Goal: Task Accomplishment & Management: Manage account settings

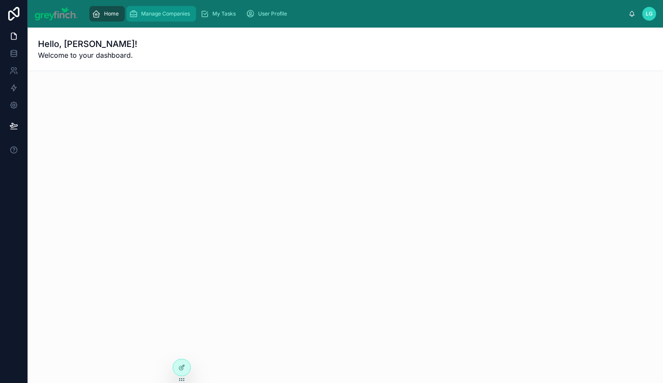
click at [158, 7] on div "Manage Companies" at bounding box center [161, 14] width 64 height 14
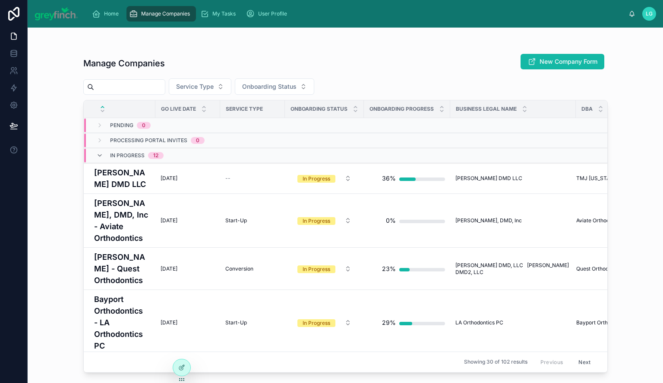
click at [127, 90] on input "text" at bounding box center [129, 87] width 71 height 12
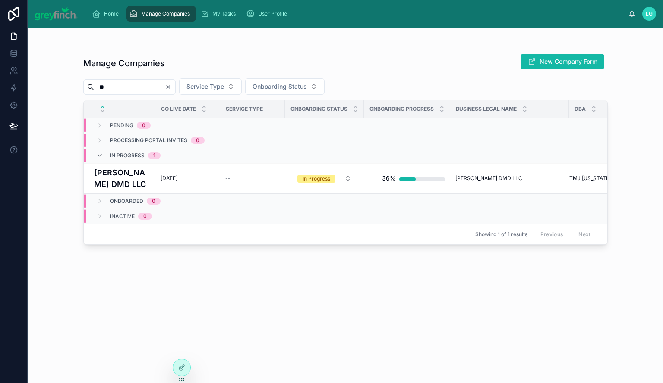
type input "*"
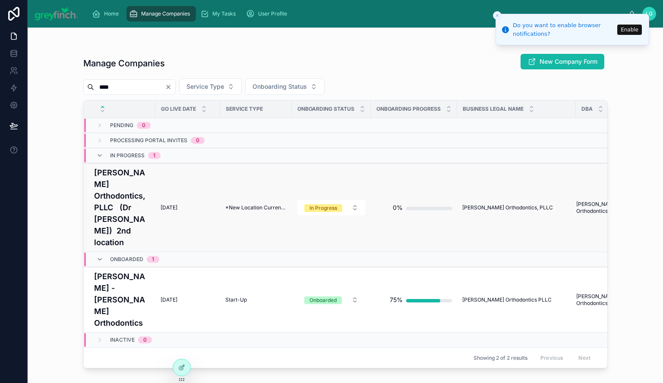
type input "****"
click at [115, 195] on h4 "[PERSON_NAME] Orthodontics, PLLC (Dr [PERSON_NAME]) 2nd location" at bounding box center [122, 208] width 56 height 82
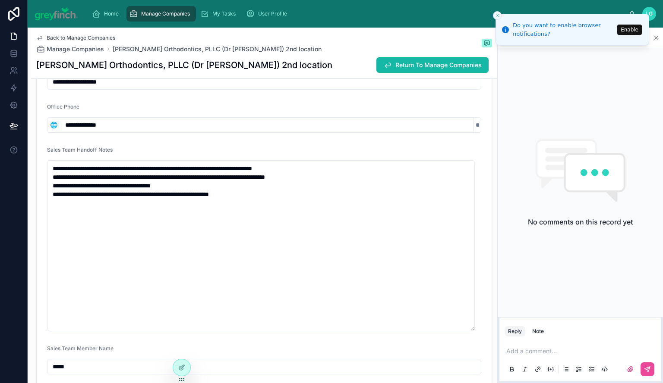
scroll to position [259, 0]
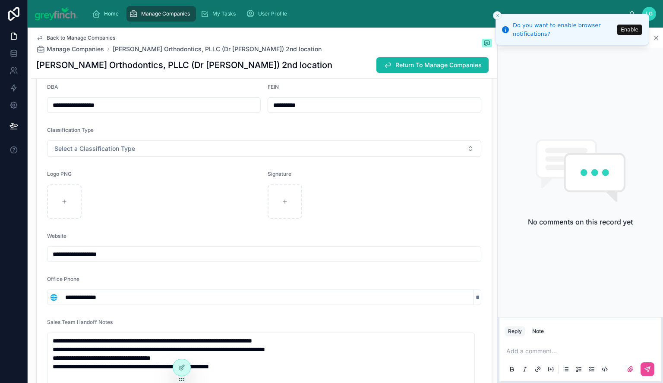
click at [155, 15] on span "Manage Companies" at bounding box center [165, 13] width 49 height 7
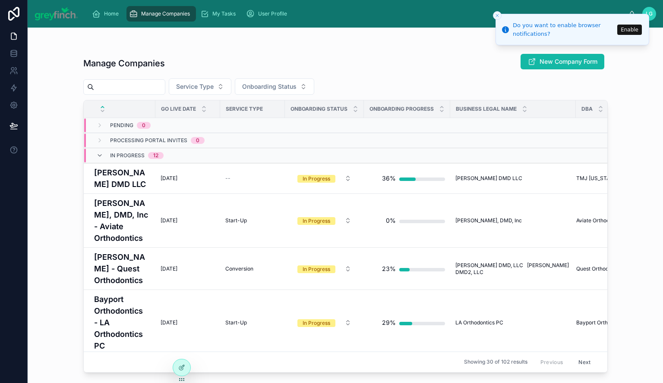
click at [137, 88] on input "text" at bounding box center [129, 87] width 71 height 12
click at [112, 178] on h4 "[PERSON_NAME] DMD LLC" at bounding box center [122, 178] width 56 height 23
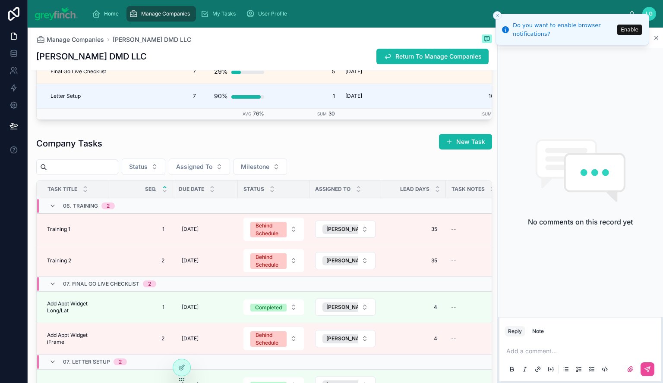
scroll to position [1620, 0]
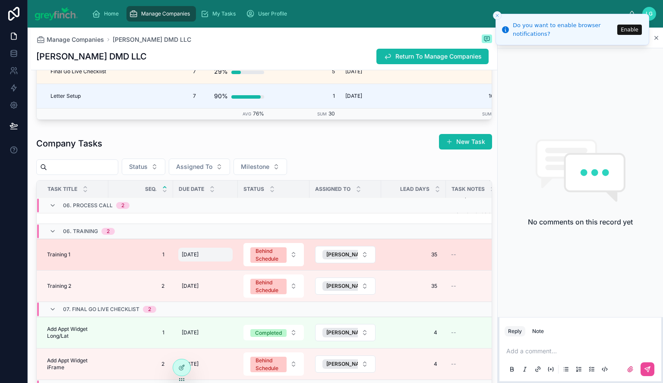
click at [198, 258] on span "[DATE]" at bounding box center [190, 254] width 17 height 7
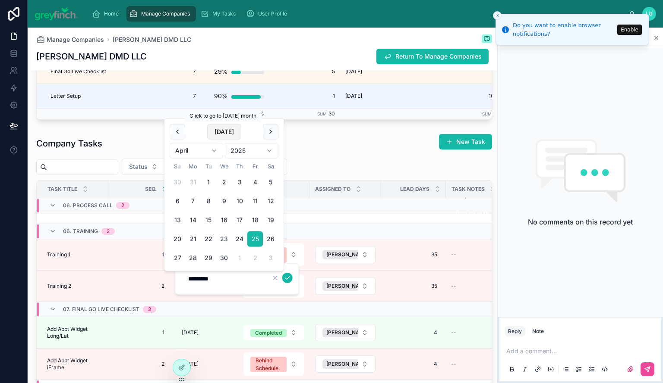
click at [218, 128] on button "[DATE]" at bounding box center [224, 132] width 34 height 16
click at [254, 181] on button "5" at bounding box center [255, 183] width 16 height 16
type input "********"
click at [289, 279] on icon "submit" at bounding box center [287, 278] width 7 height 7
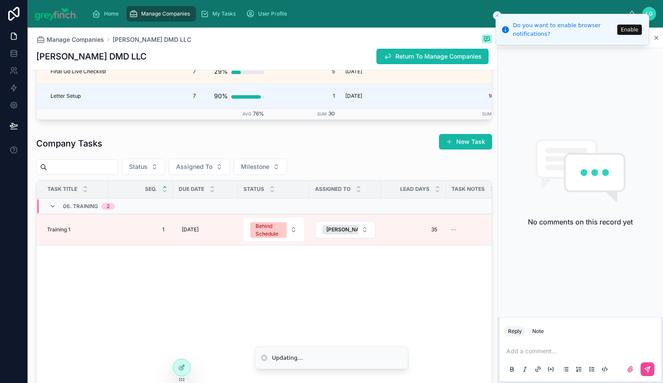
scroll to position [1035, 0]
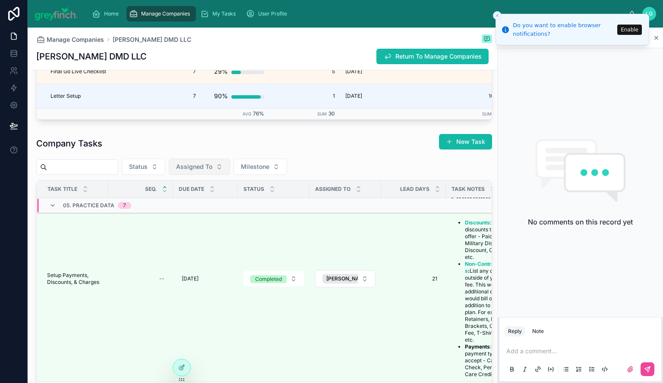
click at [212, 171] on span "Assigned To" at bounding box center [194, 167] width 36 height 9
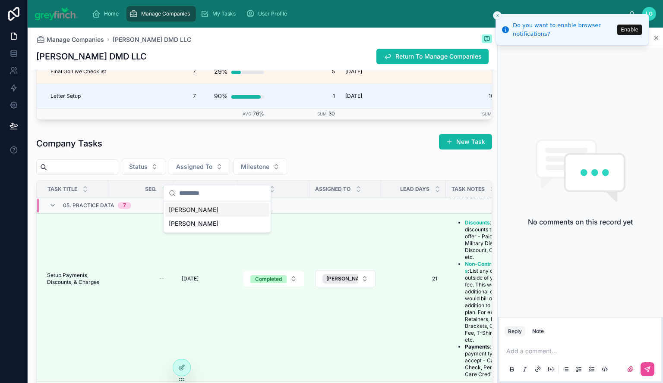
click at [288, 152] on div "Company Tasks New Task" at bounding box center [264, 144] width 456 height 20
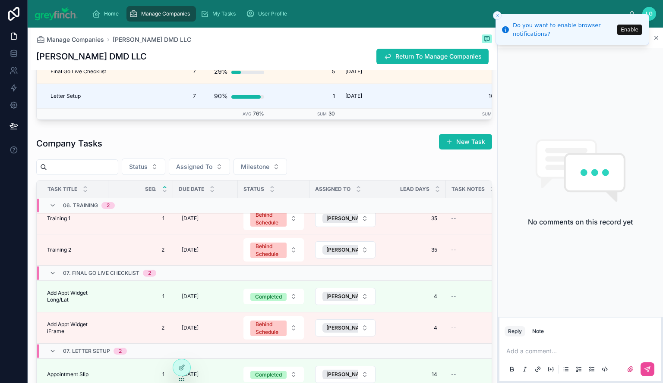
scroll to position [1613, 0]
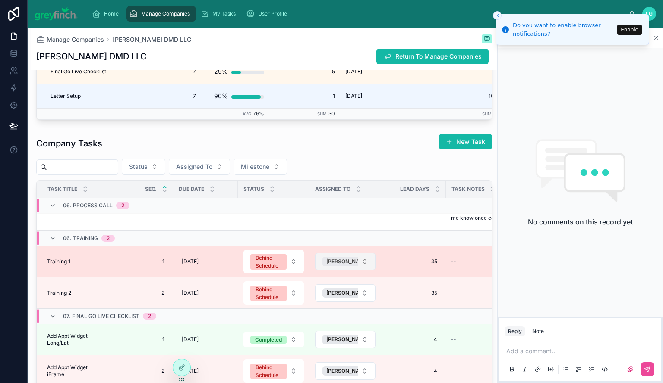
click at [349, 265] on span "[PERSON_NAME]" at bounding box center [347, 261] width 43 height 7
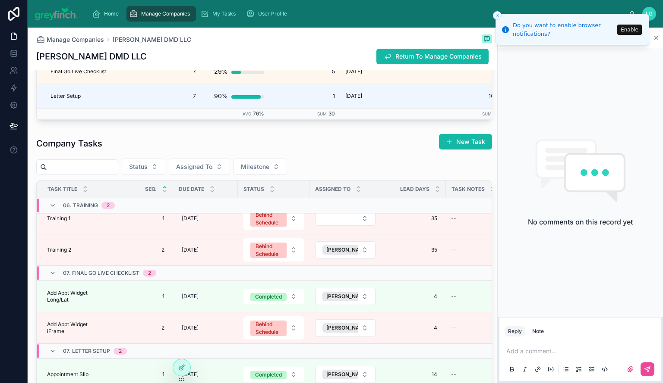
scroll to position [1620, 0]
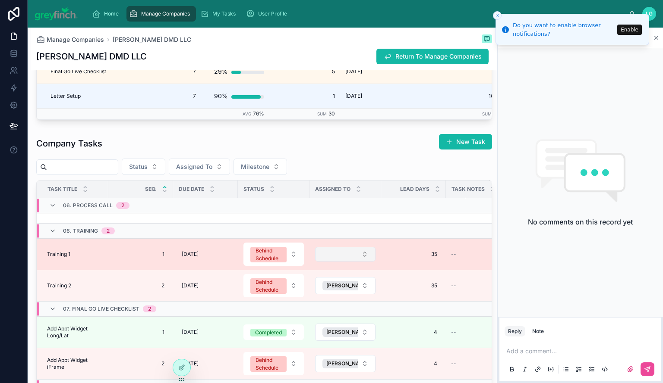
click at [342, 261] on button "Select Button" at bounding box center [345, 254] width 60 height 15
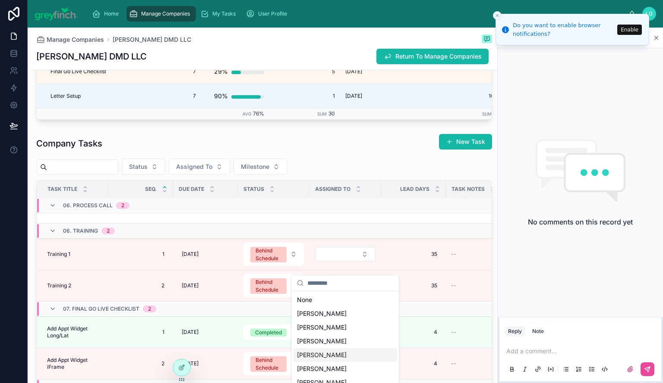
click at [330, 349] on div "[PERSON_NAME]" at bounding box center [345, 356] width 104 height 14
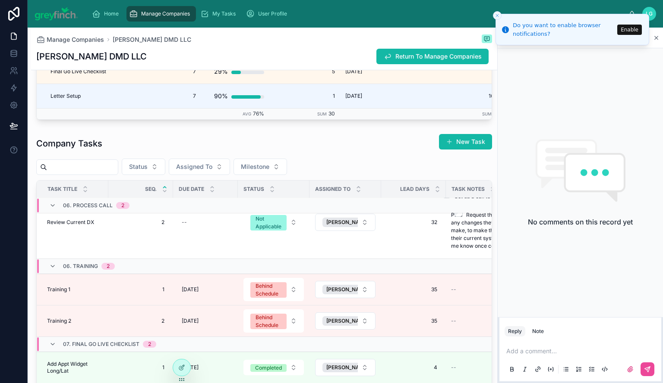
scroll to position [1577, 0]
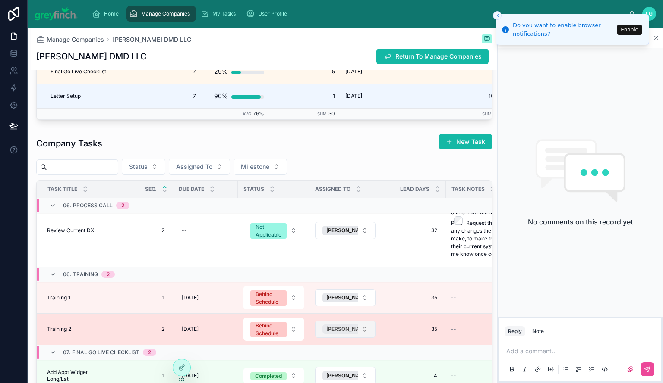
click at [349, 333] on span "[PERSON_NAME]" at bounding box center [347, 329] width 43 height 7
click at [338, 337] on button "Select Button" at bounding box center [345, 329] width 60 height 15
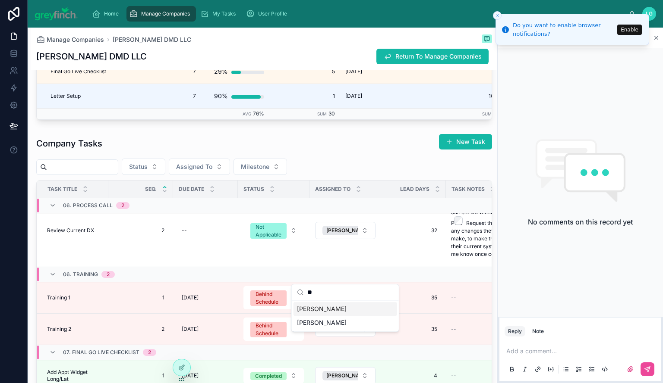
type input "**"
click at [333, 310] on div "[PERSON_NAME]" at bounding box center [345, 309] width 104 height 14
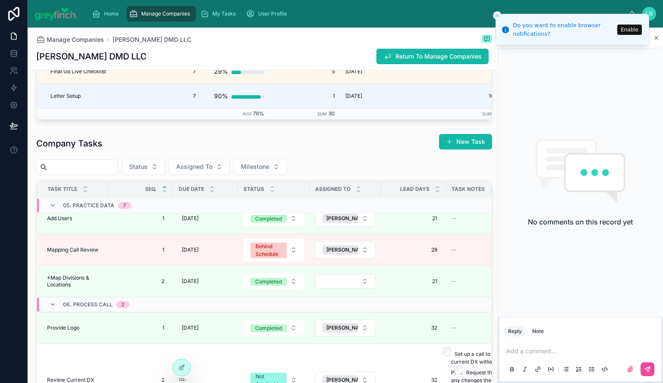
scroll to position [1625, 0]
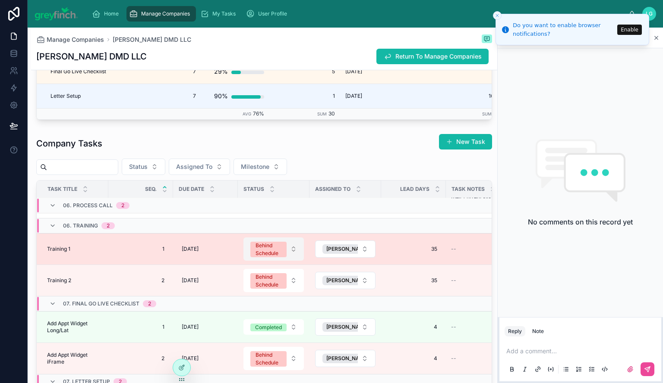
click at [259, 258] on div "Behind Schedule" at bounding box center [268, 250] width 26 height 16
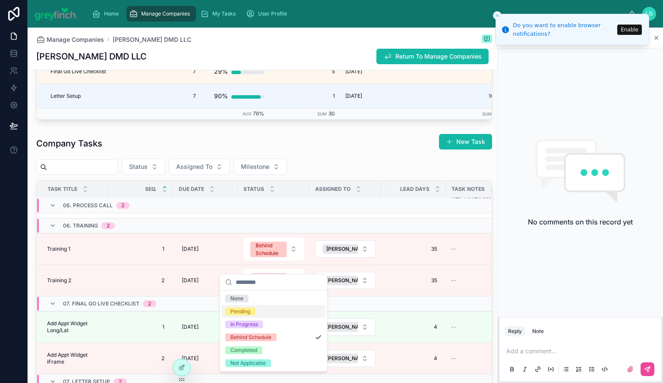
click at [268, 308] on div "Pending" at bounding box center [274, 311] width 104 height 13
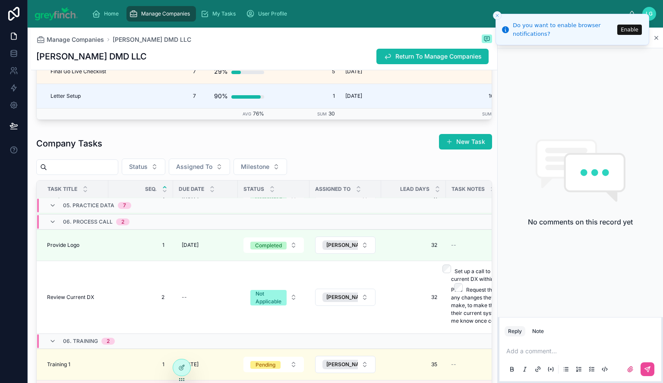
scroll to position [1675, 0]
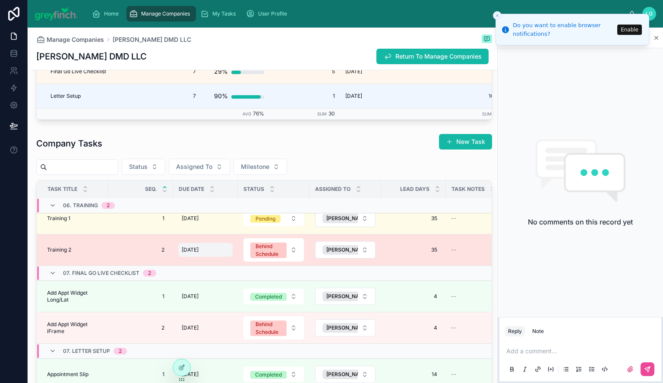
click at [213, 252] on div "[DATE] [DATE]" at bounding box center [205, 250] width 54 height 14
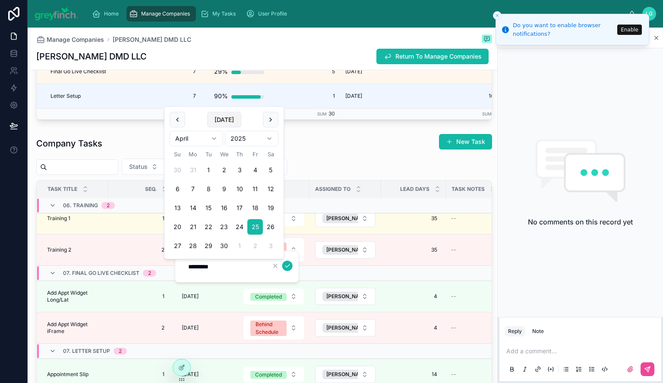
drag, startPoint x: 236, startPoint y: 118, endPoint x: 230, endPoint y: 121, distance: 7.3
click at [230, 121] on button "[DATE]" at bounding box center [224, 120] width 34 height 16
click at [267, 118] on button at bounding box center [271, 120] width 16 height 16
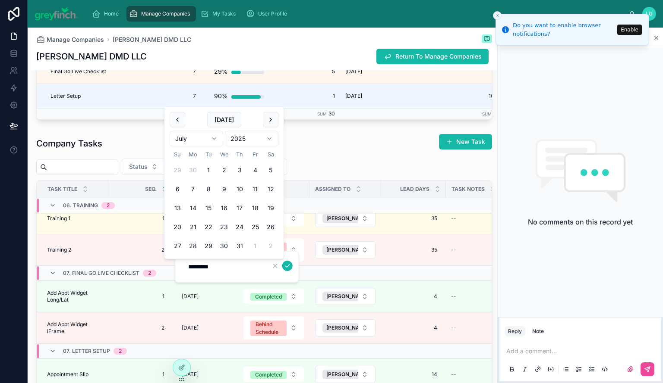
click at [267, 118] on button at bounding box center [271, 120] width 16 height 16
click at [271, 103] on button at bounding box center [271, 101] width 16 height 16
click at [210, 208] on button "16" at bounding box center [209, 209] width 16 height 16
type input "*********"
click at [287, 265] on icon "submit" at bounding box center [287, 266] width 7 height 7
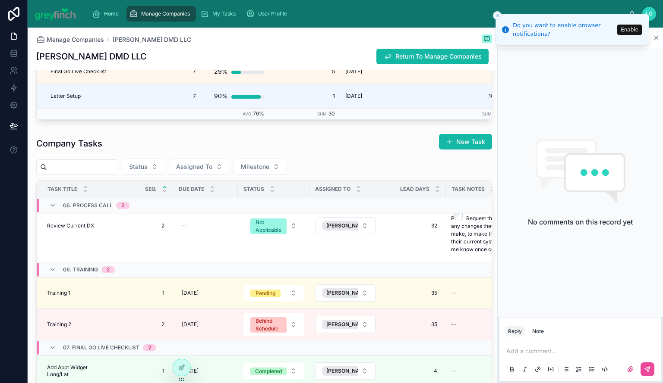
scroll to position [1585, 0]
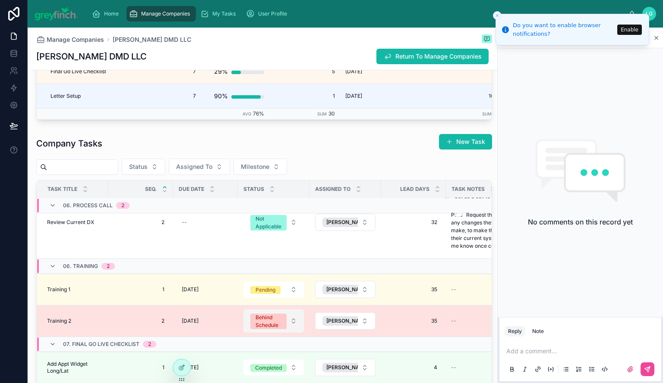
click at [261, 330] on div "Behind Schedule" at bounding box center [268, 322] width 26 height 16
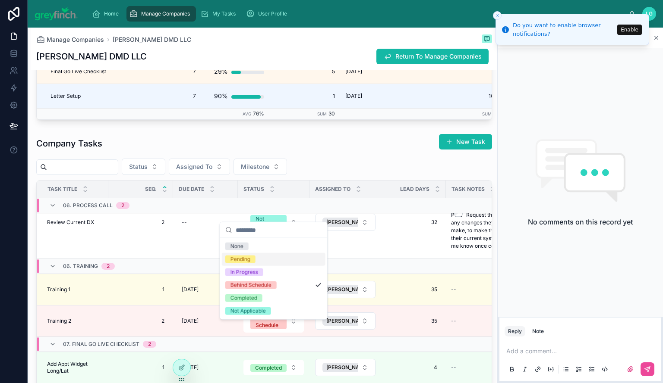
click at [257, 254] on div "Pending" at bounding box center [274, 259] width 104 height 13
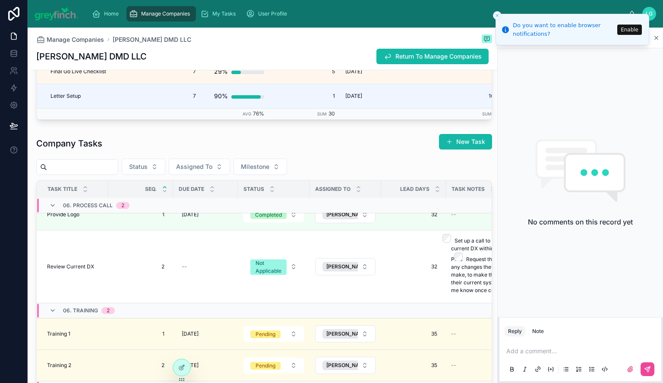
scroll to position [1675, 0]
